Goal: Transaction & Acquisition: Purchase product/service

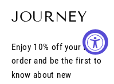
select select "3"
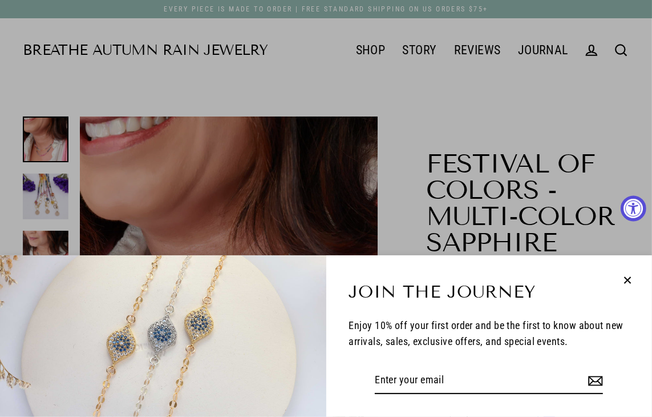
drag, startPoint x: 625, startPoint y: 279, endPoint x: 598, endPoint y: 284, distance: 27.8
click at [113, 84] on icon "button" at bounding box center [627, 280] width 15 height 15
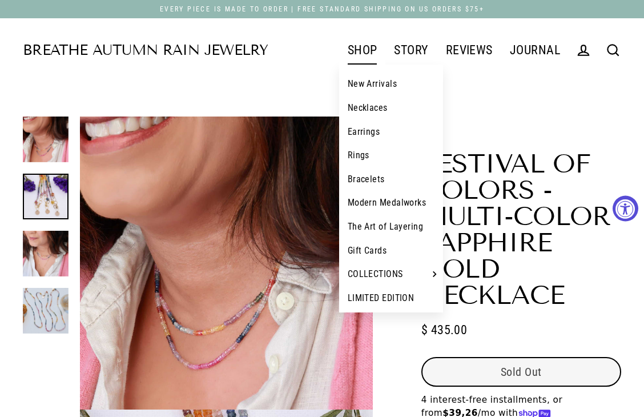
click at [113, 47] on link "SHOP" at bounding box center [362, 50] width 47 height 29
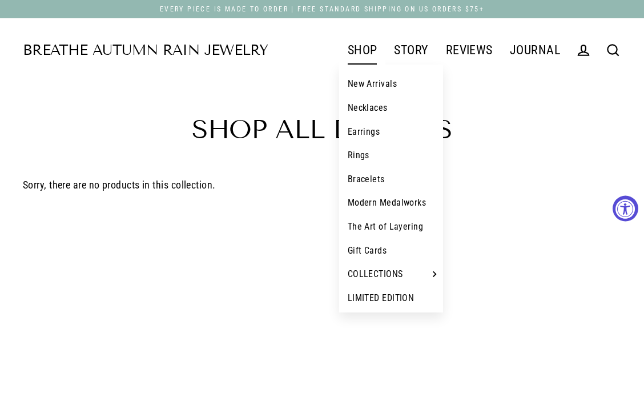
click at [372, 183] on link "Bracelets" at bounding box center [391, 179] width 104 height 24
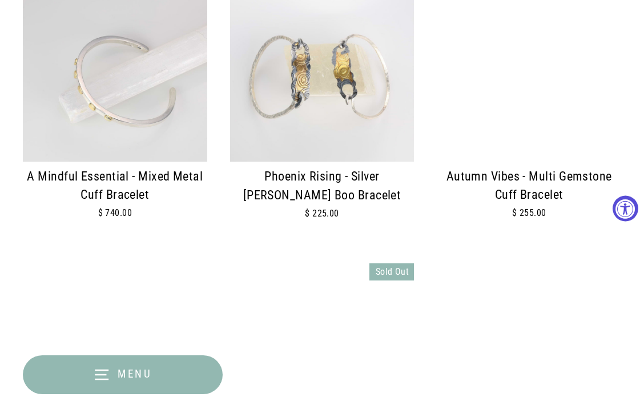
scroll to position [456, 0]
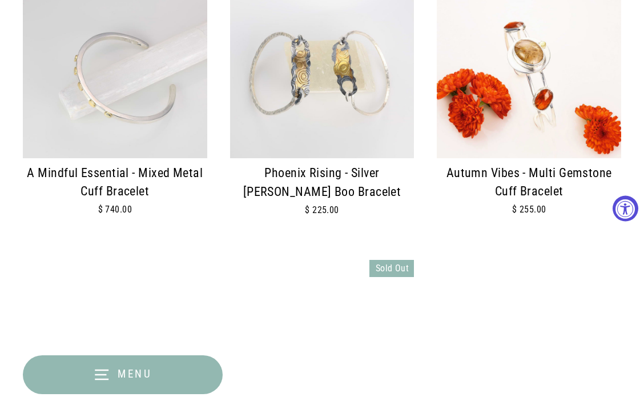
click at [347, 136] on img at bounding box center [322, 66] width 184 height 184
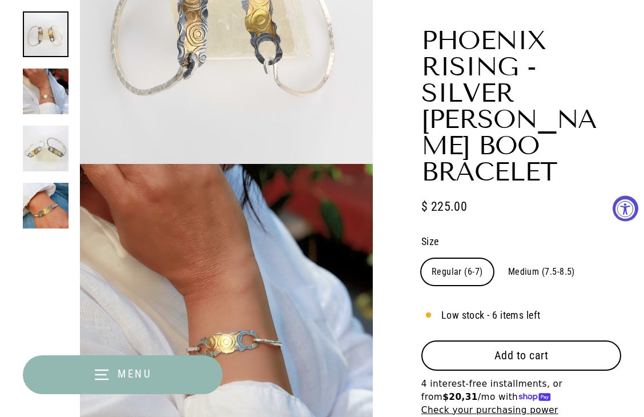
scroll to position [285, 0]
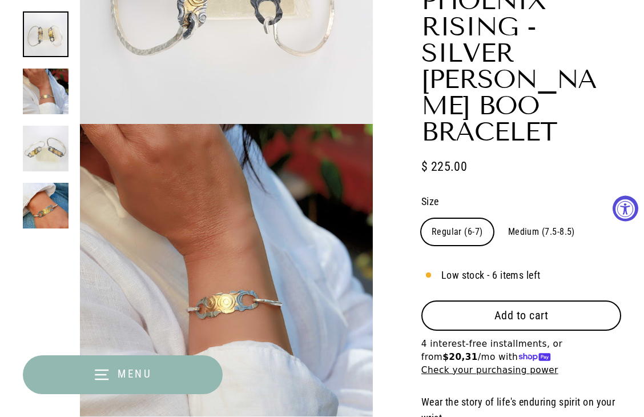
select select "3"
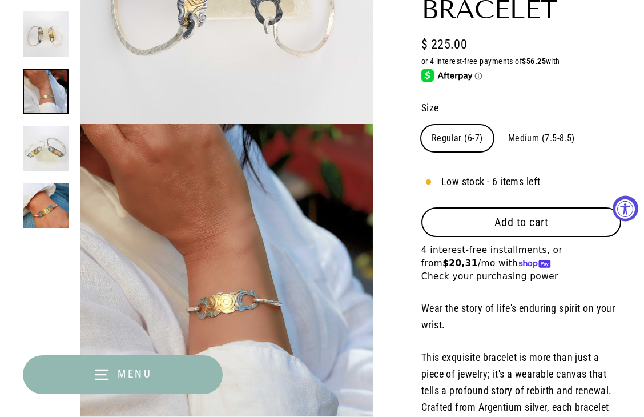
click at [536, 173] on span "Low stock - 6 items left" at bounding box center [490, 181] width 99 height 17
click at [521, 215] on span "Add to cart" at bounding box center [521, 222] width 54 height 14
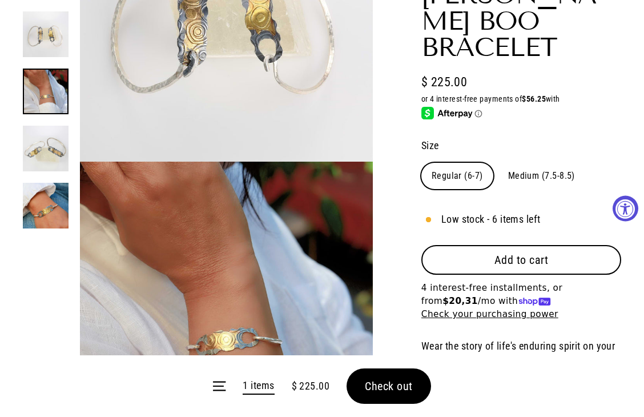
scroll to position [228, 0]
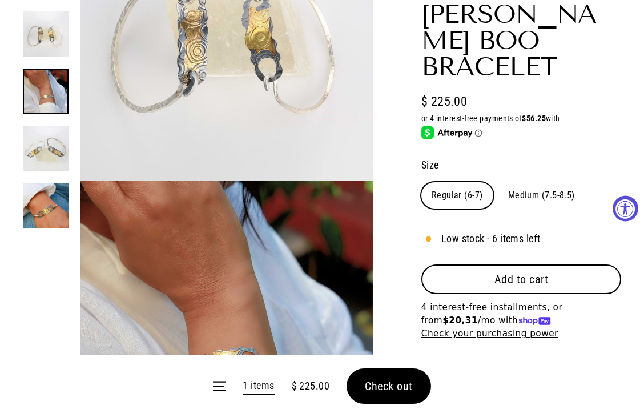
click at [373, 390] on form "Menu 1 items $ 225.00 Check out" at bounding box center [322, 386] width 644 height 62
click at [377, 389] on form "Menu 1 items $ 225.00 Check out" at bounding box center [322, 386] width 644 height 62
click at [381, 385] on span "Check out" at bounding box center [389, 386] width 48 height 14
